Goal: Information Seeking & Learning: Learn about a topic

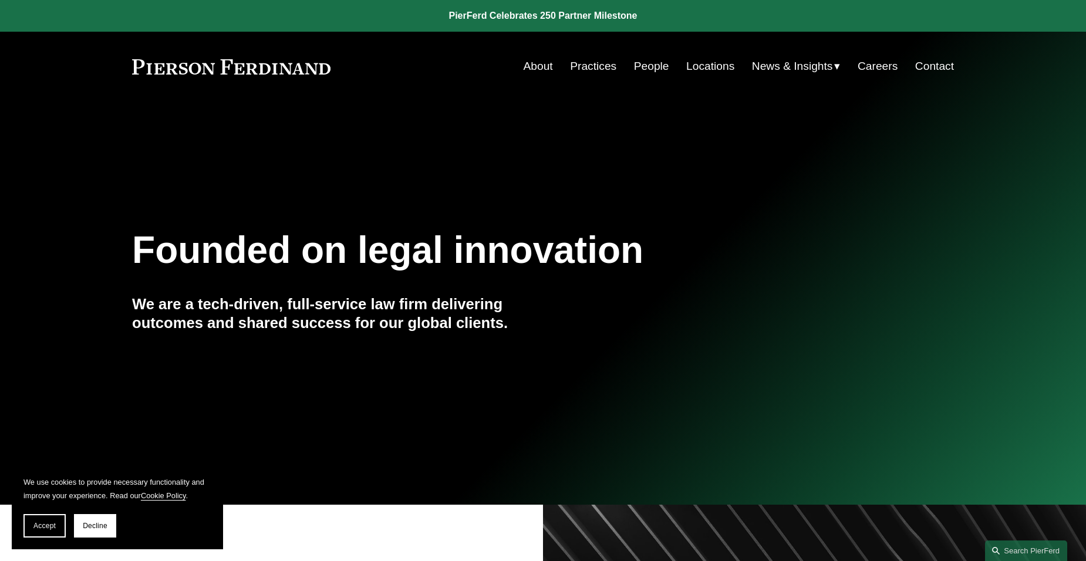
click at [649, 68] on link "People" at bounding box center [651, 66] width 35 height 22
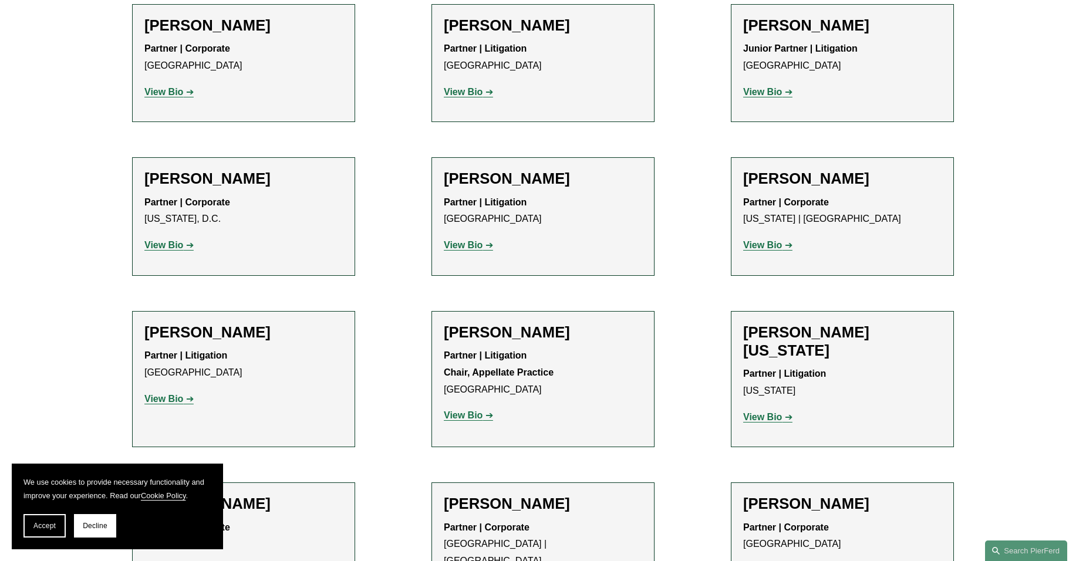
scroll to position [13672, 0]
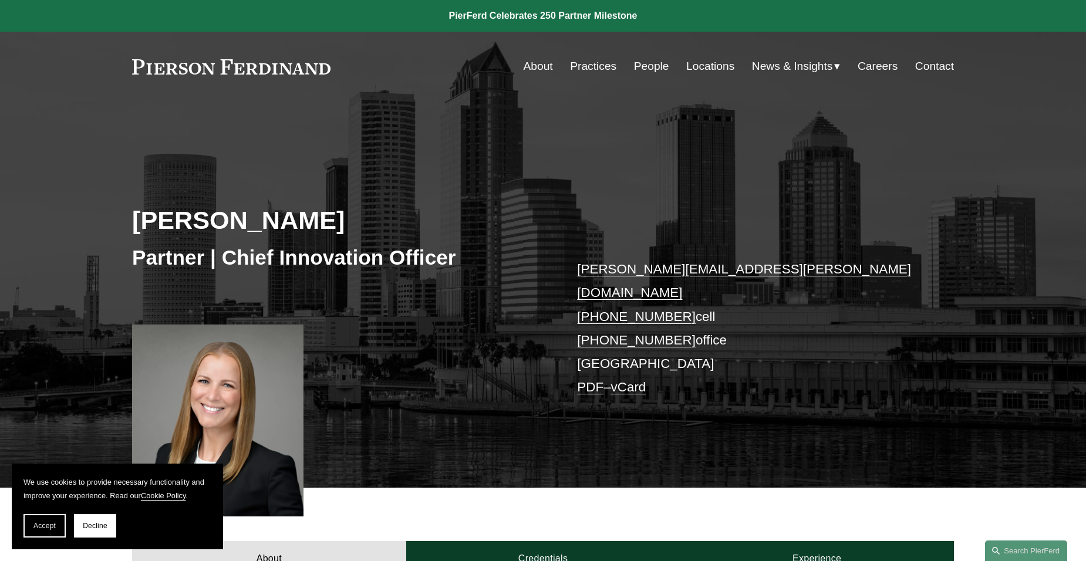
click at [538, 66] on link "About" at bounding box center [537, 66] width 29 height 22
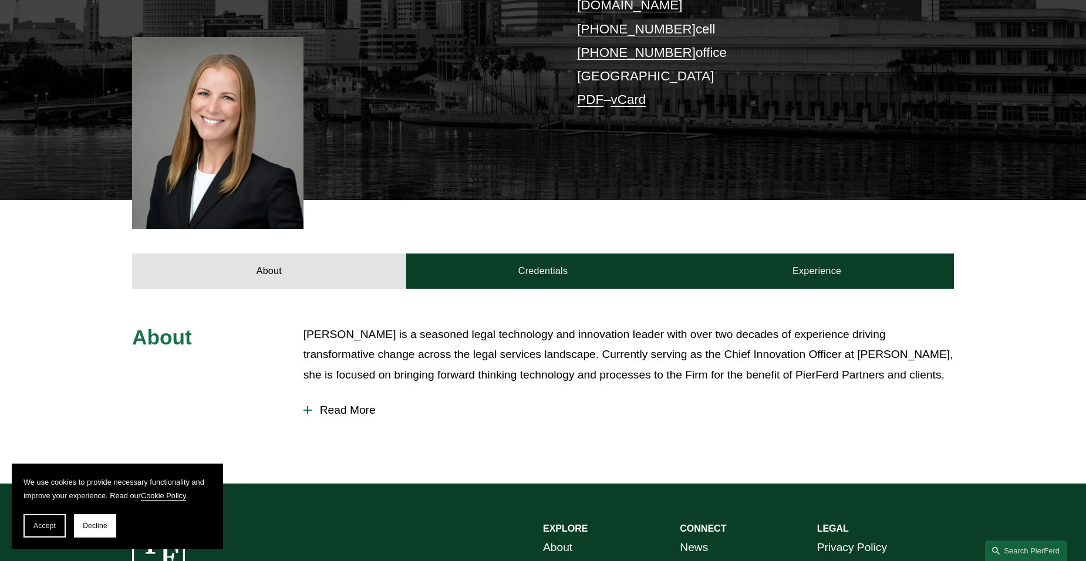
scroll to position [293, 0]
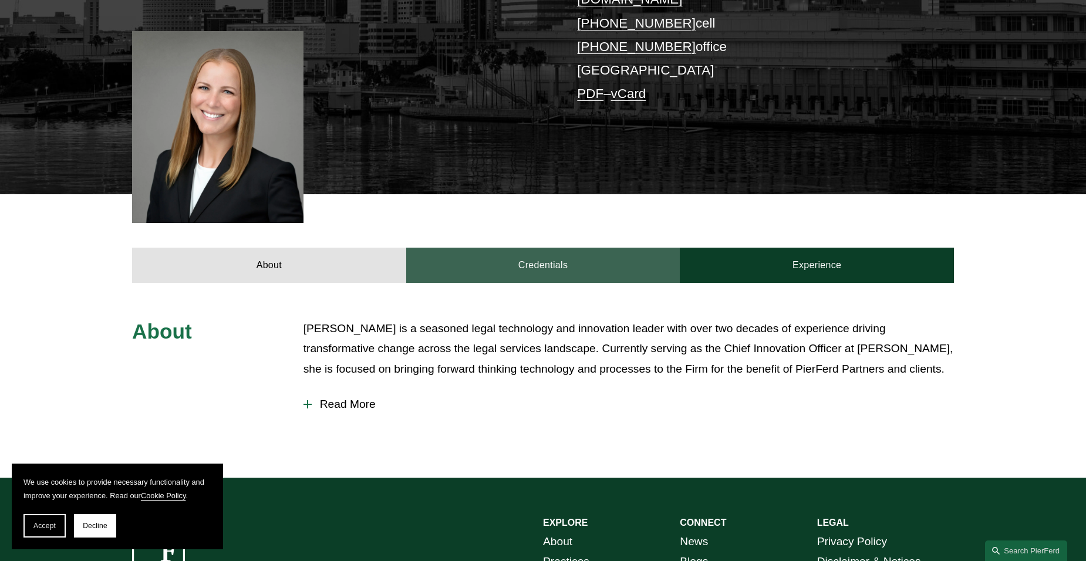
click at [518, 254] on link "Credentials" at bounding box center [543, 265] width 274 height 35
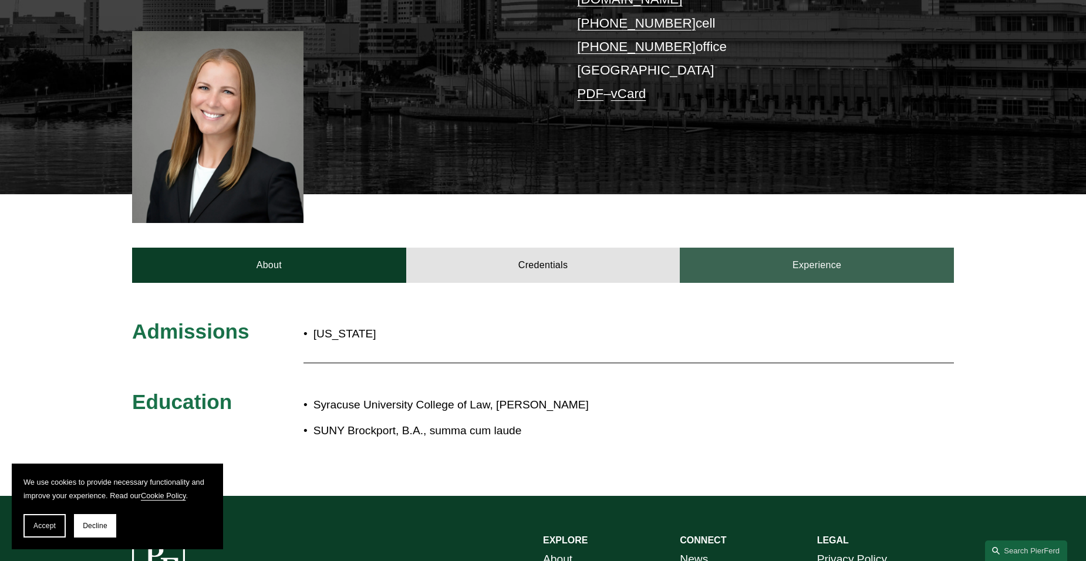
click at [782, 248] on link "Experience" at bounding box center [816, 265] width 274 height 35
